Goal: Check status

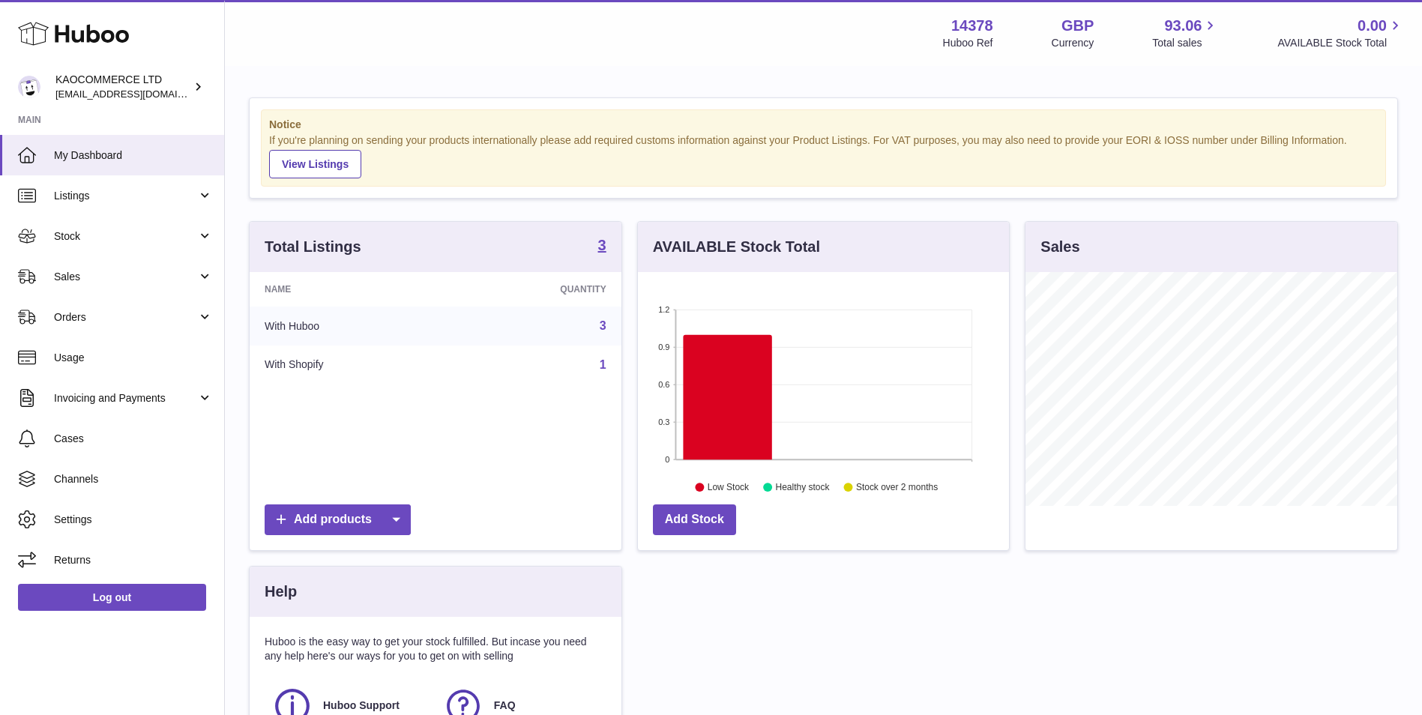
scroll to position [234, 371]
click at [140, 243] on span "Stock" at bounding box center [125, 236] width 143 height 14
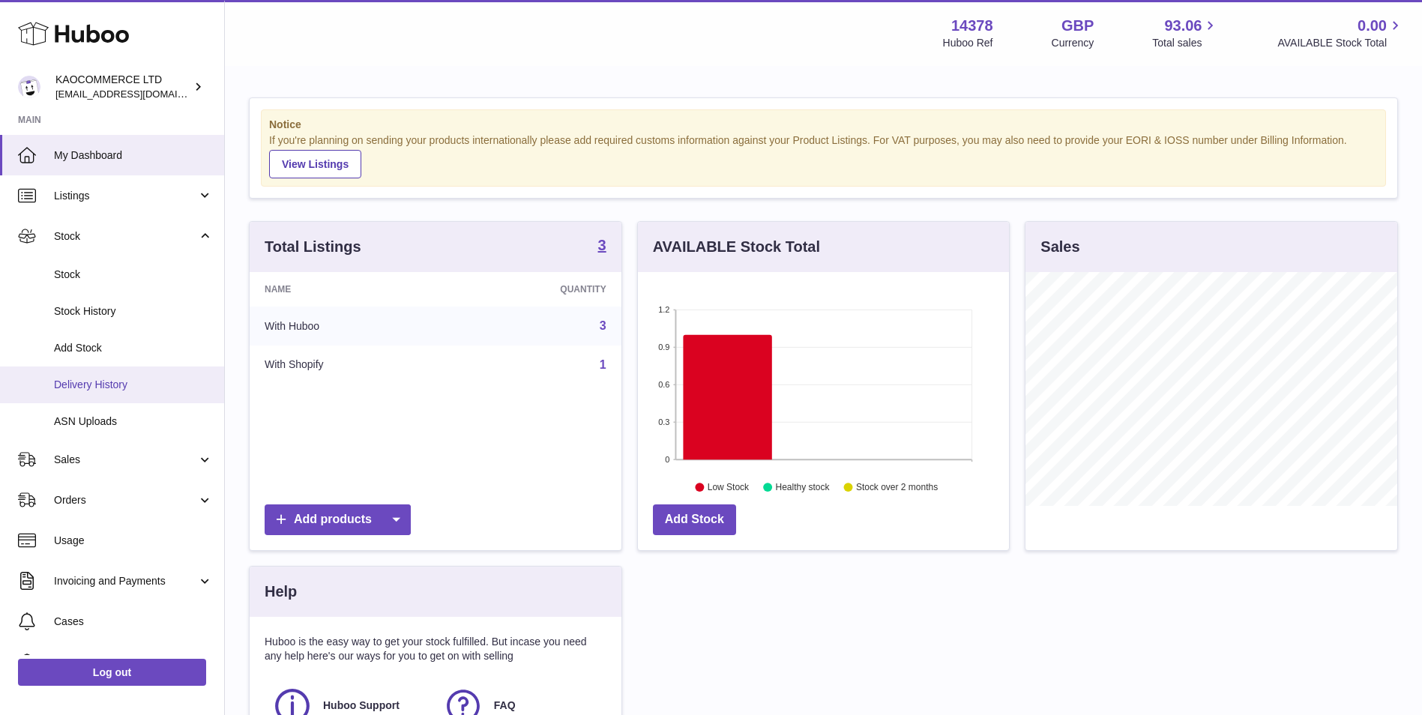
click at [112, 379] on span "Delivery History" at bounding box center [133, 385] width 159 height 14
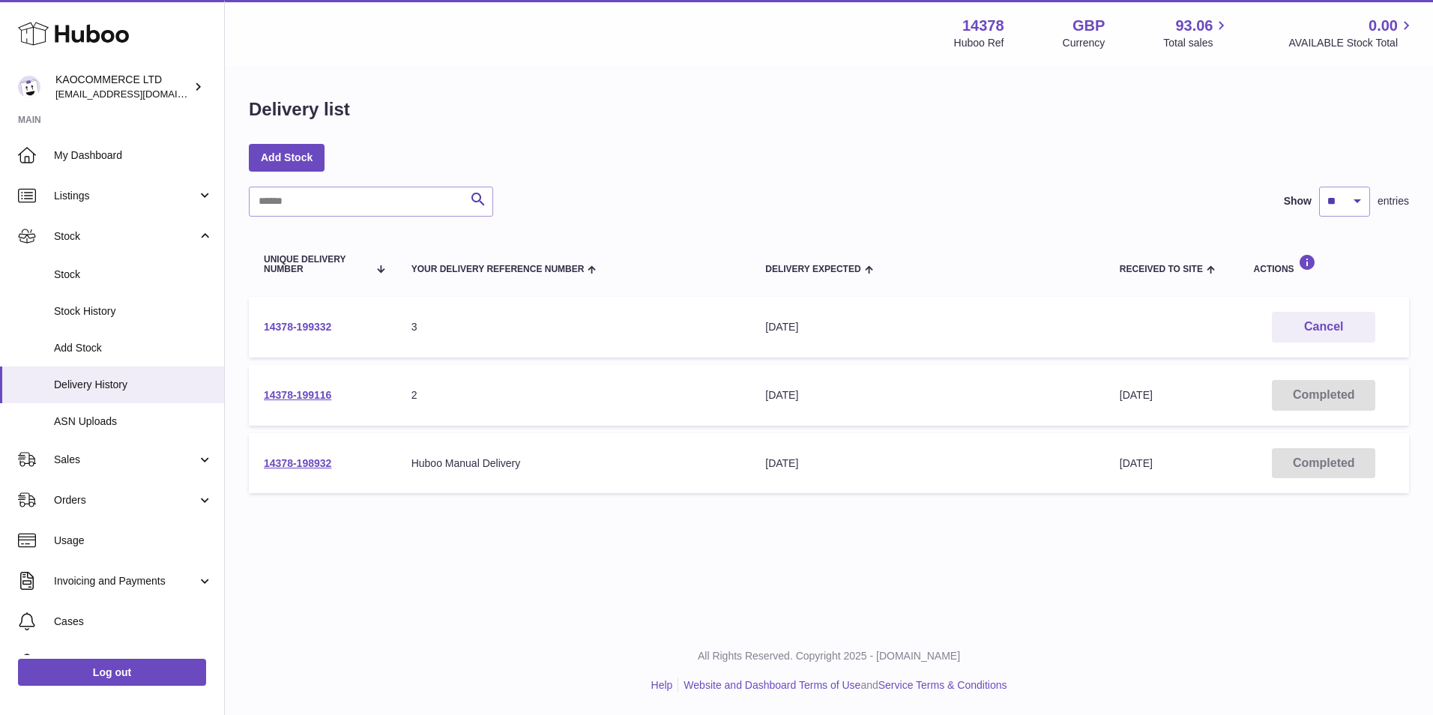
click at [327, 328] on link "14378-199332" at bounding box center [297, 327] width 67 height 12
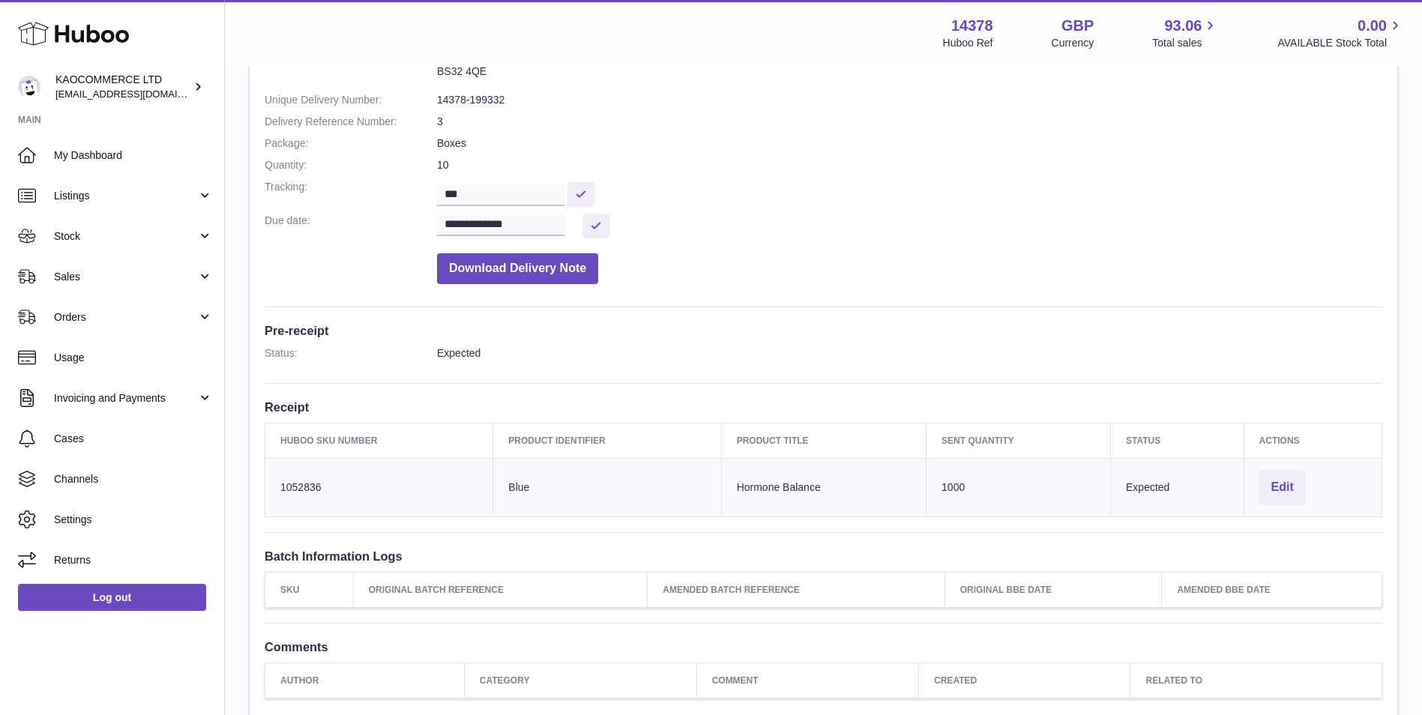
scroll to position [82, 0]
